Goal: Obtain resource: Obtain resource

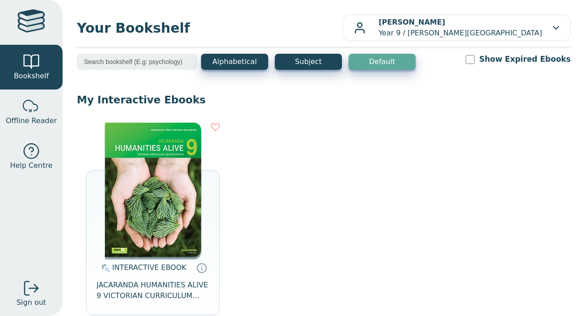
click at [145, 185] on img at bounding box center [153, 190] width 96 height 134
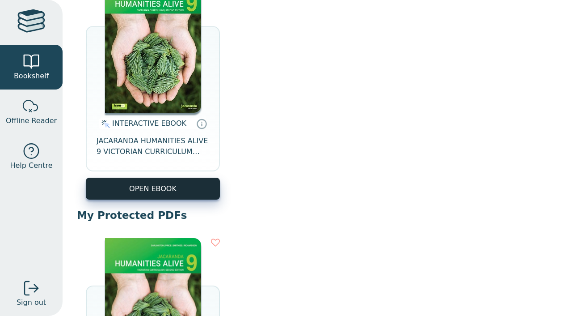
scroll to position [144, 0]
click at [167, 191] on button "OPEN EBOOK" at bounding box center [153, 189] width 134 height 22
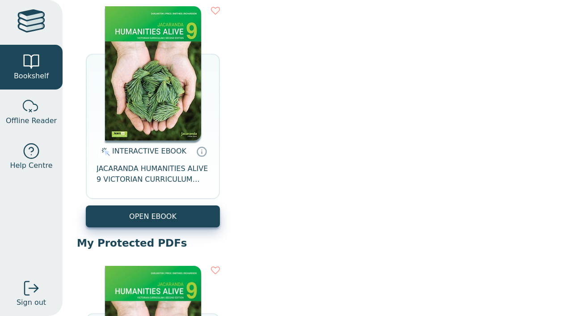
scroll to position [178, 0]
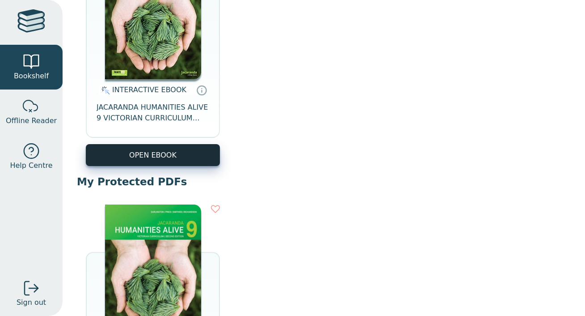
click at [174, 159] on button "OPEN EBOOK" at bounding box center [153, 155] width 134 height 22
